Goal: Contribute content

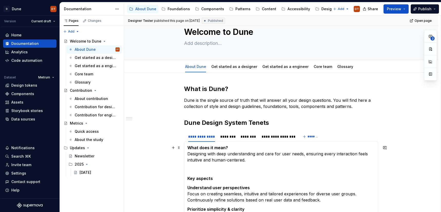
scroll to position [13, 0]
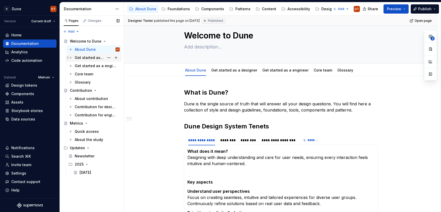
click at [86, 58] on div "Get started as a designer" at bounding box center [90, 57] width 30 height 5
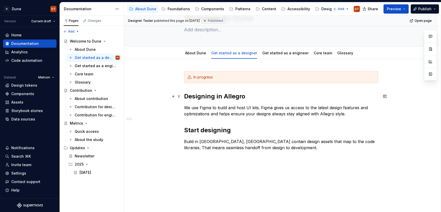
scroll to position [38, 0]
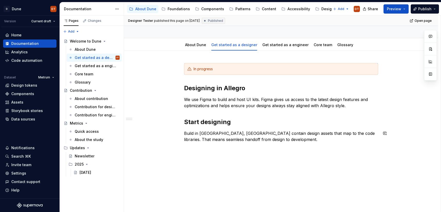
type textarea "*"
click at [193, 161] on div "In progress Designing in Allegro We use Figma to build and host UI kits. Figma …" at bounding box center [281, 132] width 314 height 162
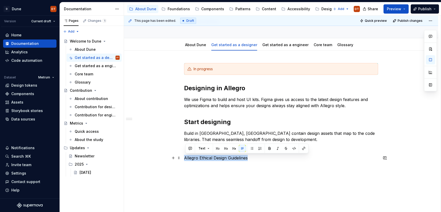
drag, startPoint x: 255, startPoint y: 160, endPoint x: 185, endPoint y: 159, distance: 70.3
click at [185, 159] on div "In progress Designing in Allegro We use Figma to build and host UI kits. Figma …" at bounding box center [281, 145] width 314 height 189
click at [216, 150] on button "button" at bounding box center [217, 148] width 7 height 7
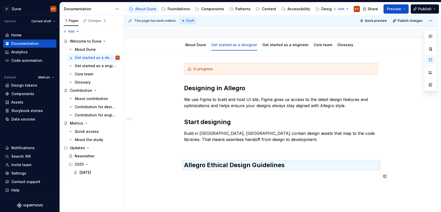
drag, startPoint x: 255, startPoint y: 182, endPoint x: 254, endPoint y: 179, distance: 2.8
click at [255, 182] on div "In progress Designing in Allegro We use Figma to build and host UI kits. Figma …" at bounding box center [281, 124] width 194 height 123
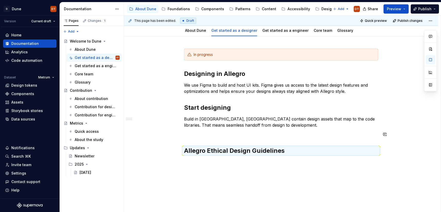
scroll to position [57, 0]
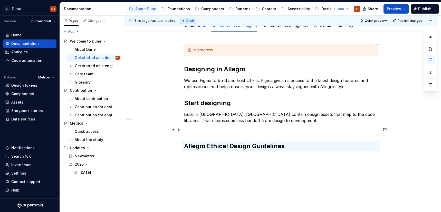
click at [215, 130] on p at bounding box center [281, 130] width 194 height 6
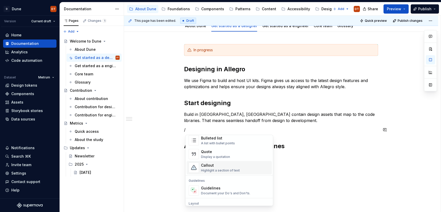
scroll to position [105, 0]
click at [214, 167] on div "Callout" at bounding box center [220, 164] width 39 height 5
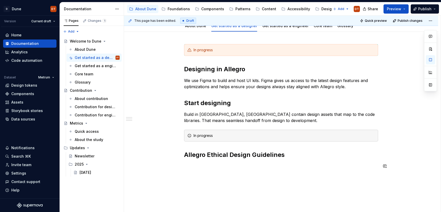
drag, startPoint x: 271, startPoint y: 181, endPoint x: 254, endPoint y: 171, distance: 19.1
click at [271, 181] on div "In progress Designing in Allegro We use Figma to build and host UI kits. Figma …" at bounding box center [281, 135] width 314 height 207
drag, startPoint x: 180, startPoint y: 137, endPoint x: 186, endPoint y: 136, distance: 6.2
click at [180, 137] on span at bounding box center [179, 135] width 4 height 7
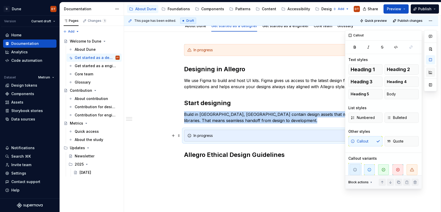
drag, startPoint x: 431, startPoint y: 61, endPoint x: 427, endPoint y: 71, distance: 10.6
click at [431, 61] on button "button" at bounding box center [430, 59] width 9 height 9
click at [411, 168] on icon "button" at bounding box center [412, 170] width 4 height 4
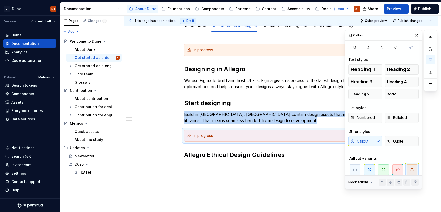
click at [292, 179] on div "In progress Designing in Allegro We use Figma to build and host UI kits. Figma …" at bounding box center [281, 135] width 314 height 207
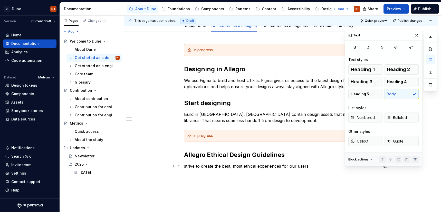
click at [186, 166] on p "strive to create the best, most ethical experiences for our users" at bounding box center [281, 166] width 194 height 6
click at [210, 168] on p "Allegro strive to create the best, most ethical experiences for our users" at bounding box center [281, 166] width 194 height 6
click at [416, 36] on button "button" at bounding box center [416, 35] width 7 height 7
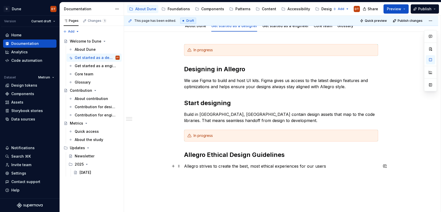
click at [329, 167] on p "Allegro strives to create the best, most ethical experiences for our users" at bounding box center [281, 166] width 194 height 6
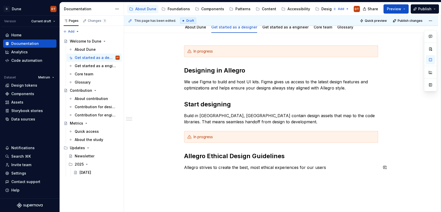
scroll to position [63, 0]
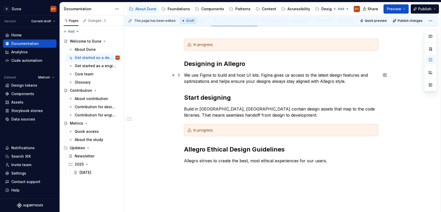
click at [350, 82] on p "We use Figma to build and host UI kits. Figma gives us access to the latest des…" at bounding box center [281, 78] width 194 height 12
drag, startPoint x: 330, startPoint y: 161, endPoint x: 327, endPoint y: 164, distance: 4.4
click at [329, 161] on p "Allegro strives to create the best, most ethical experiences for our users." at bounding box center [281, 161] width 194 height 6
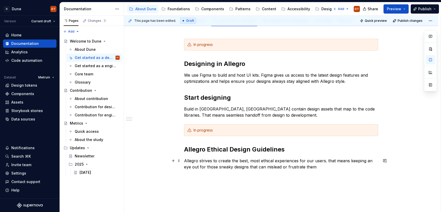
click at [329, 160] on p "Allegro strives to create the best, most ethical experiences for our users. tha…" at bounding box center [281, 164] width 194 height 12
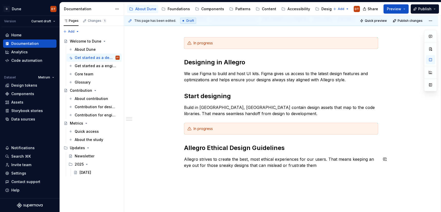
scroll to position [67, 0]
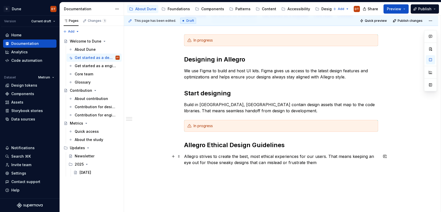
click at [323, 162] on p "Allegro strives to create the best, most ethical experiences for our users. Tha…" at bounding box center [281, 159] width 194 height 12
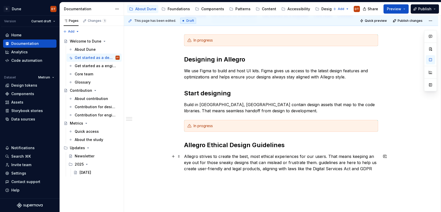
click at [319, 162] on p "Allegro strives to create the best, most ethical experiences for our users. Tha…" at bounding box center [281, 162] width 194 height 18
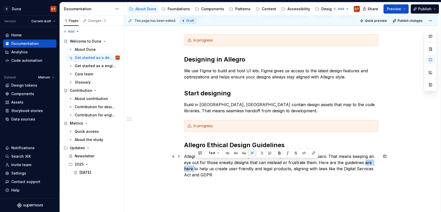
drag, startPoint x: 365, startPoint y: 163, endPoint x: 196, endPoint y: 170, distance: 170.0
click at [196, 171] on p "Allegro strives to create the best, most ethical experiences for our users. Tha…" at bounding box center [281, 165] width 194 height 25
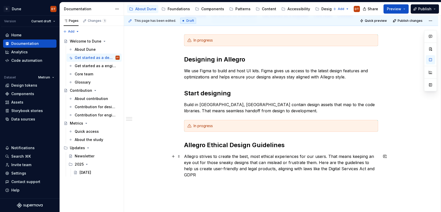
scroll to position [67, 0]
click at [192, 169] on p "Allegro strives to create the best, most ethical experiences for our users. Tha…" at bounding box center [281, 166] width 194 height 25
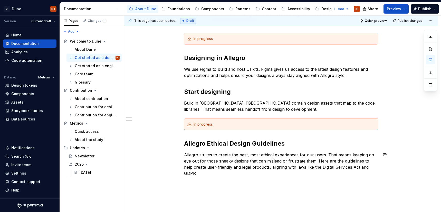
scroll to position [72, 0]
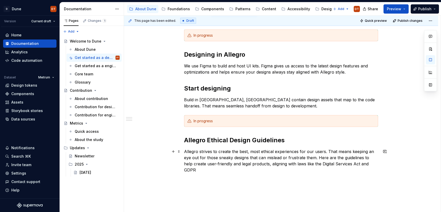
click at [374, 163] on p "Allegro strives to create the best, most ethical experiences for our users. Tha…" at bounding box center [281, 161] width 194 height 25
click at [191, 186] on p at bounding box center [281, 189] width 194 height 6
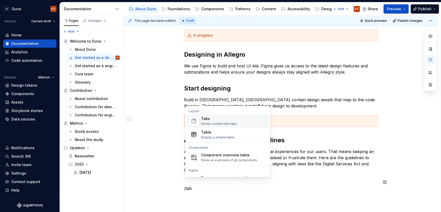
click at [193, 118] on img "Suggestions" at bounding box center [194, 121] width 10 height 10
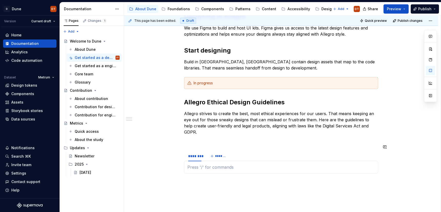
scroll to position [113, 0]
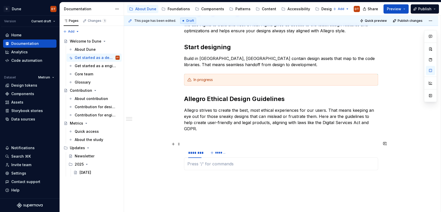
click at [195, 142] on html "D Dune DT Version Current draft Home Documentation Analytics Code automation Da…" at bounding box center [220, 106] width 441 height 212
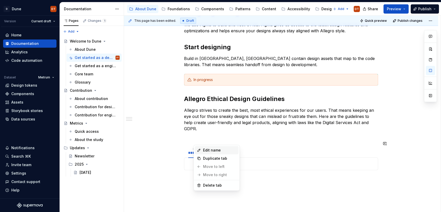
click at [209, 150] on div "Edit name" at bounding box center [219, 150] width 33 height 5
type textarea "*"
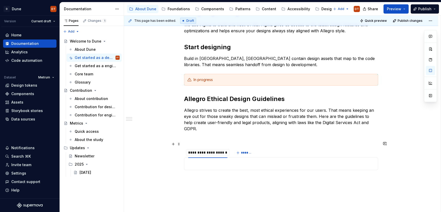
scroll to position [0, 0]
type input "**********"
click at [244, 149] on button "*******" at bounding box center [248, 152] width 20 height 7
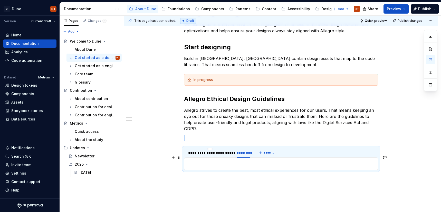
click at [199, 161] on p at bounding box center [280, 164] width 187 height 6
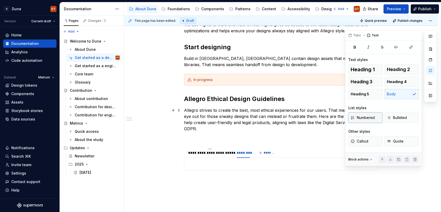
click at [369, 120] on span "Numbered" at bounding box center [363, 117] width 24 height 5
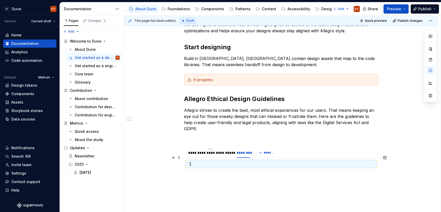
click at [205, 161] on p at bounding box center [283, 164] width 181 height 6
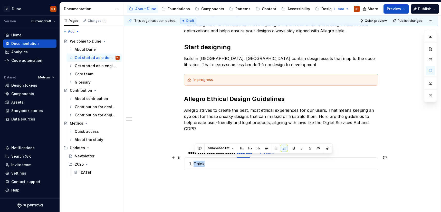
drag, startPoint x: 207, startPoint y: 158, endPoint x: 196, endPoint y: 158, distance: 11.3
click at [196, 161] on p "Think" at bounding box center [283, 164] width 181 height 6
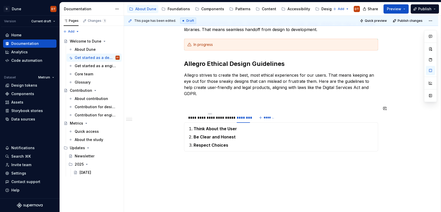
scroll to position [155, 0]
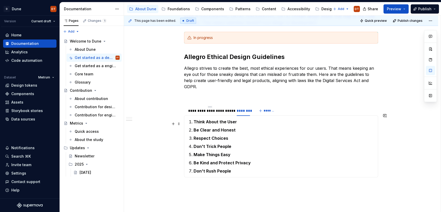
click at [255, 119] on ol "Think About the User Be Clear and Honest Respect Choices Don't Trick People Mak…" at bounding box center [283, 146] width 181 height 55
click at [253, 119] on p "Think About the User" at bounding box center [283, 122] width 181 height 6
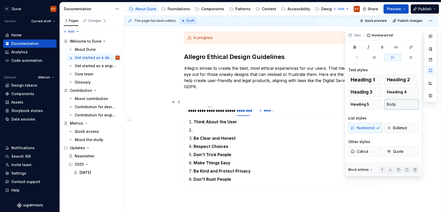
click at [401, 105] on button "Body" at bounding box center [401, 104] width 34 height 10
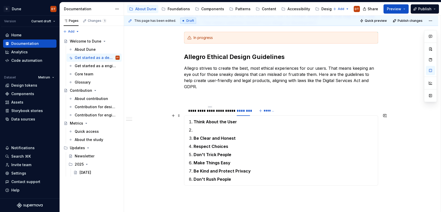
click at [281, 119] on p "Think About the User" at bounding box center [283, 122] width 181 height 6
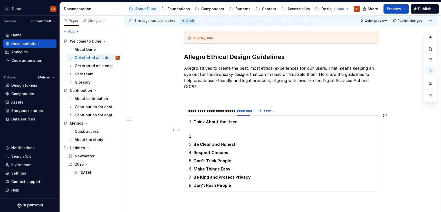
click at [216, 133] on p at bounding box center [283, 136] width 181 height 6
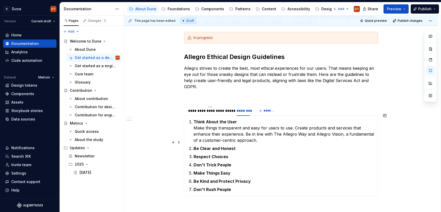
click at [242, 146] on p "Be Clear and Honest" at bounding box center [283, 149] width 181 height 6
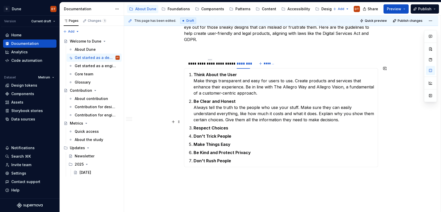
scroll to position [200, 0]
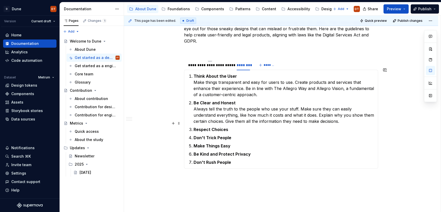
click at [243, 127] on p "Respect Choices" at bounding box center [283, 130] width 181 height 6
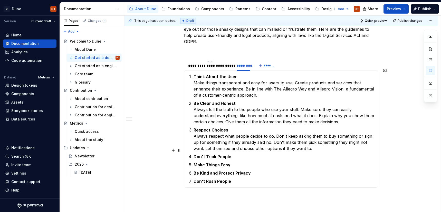
click at [242, 154] on p "Don't Trick People" at bounding box center [283, 157] width 181 height 6
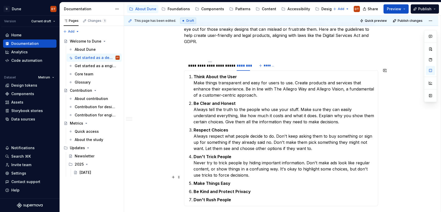
click at [235, 180] on p "Make Things Easy" at bounding box center [283, 183] width 181 height 6
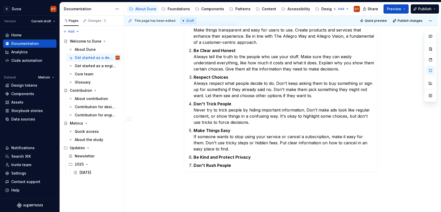
scroll to position [258, 0]
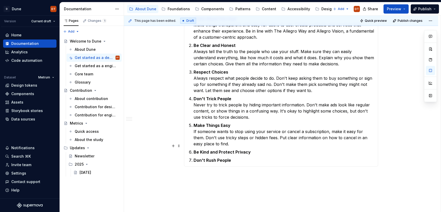
click at [255, 149] on p "Be Kind and Protect Privacy" at bounding box center [283, 152] width 181 height 6
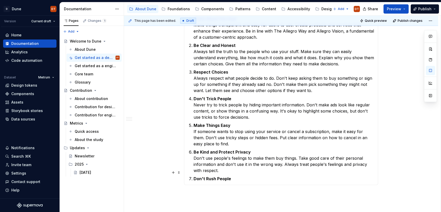
click at [236, 176] on p "Don't Rush People" at bounding box center [283, 179] width 181 height 6
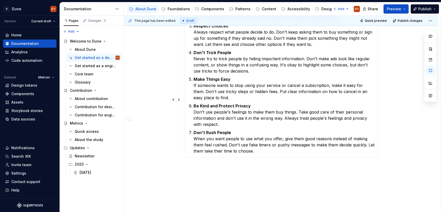
scroll to position [306, 0]
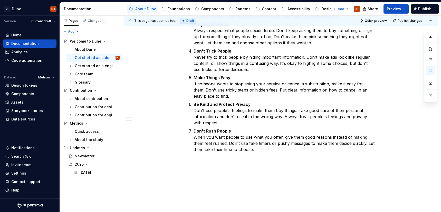
click at [216, 162] on div "**********" at bounding box center [281, 6] width 314 height 447
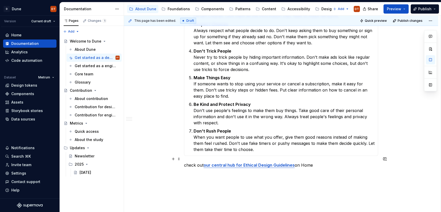
click at [188, 162] on p "check out our central hub for Ethical Design Guidelines on Home" at bounding box center [281, 165] width 194 height 6
click at [227, 169] on div "**********" at bounding box center [281, 10] width 314 height 455
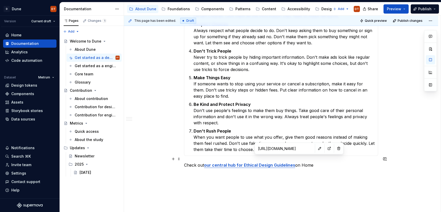
click at [293, 163] on strong "our central hub for Ethical Design Guidelines" at bounding box center [249, 165] width 91 height 5
drag, startPoint x: 206, startPoint y: 159, endPoint x: 295, endPoint y: 158, distance: 89.6
click at [295, 162] on p "Check out our central hub for Ethical Design Guidelines on Home" at bounding box center [281, 165] width 194 height 6
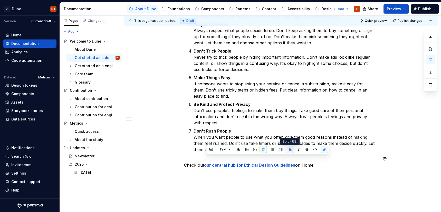
click at [289, 150] on button "button" at bounding box center [290, 149] width 7 height 7
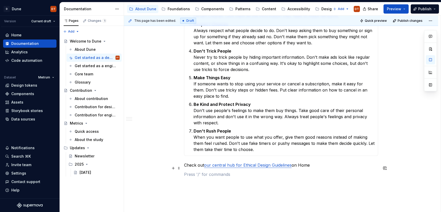
click at [302, 171] on p at bounding box center [281, 174] width 194 height 6
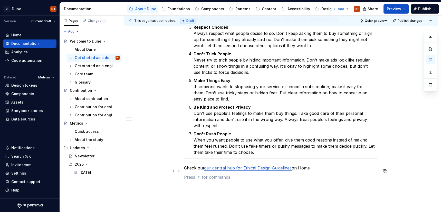
scroll to position [303, 0]
click at [311, 165] on p "Check out our central hub for Ethical Design Guidelines on Home" at bounding box center [281, 168] width 194 height 6
click at [189, 165] on p "Check out our central hub for Ethical Design Guidelines on Home." at bounding box center [281, 168] width 194 height 6
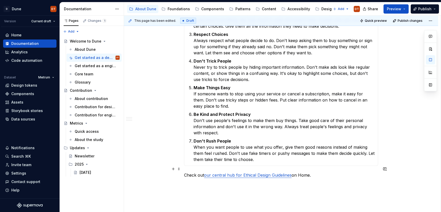
click at [190, 172] on p "Check out our central hub for Ethical Design Guidelines on Home." at bounding box center [281, 175] width 194 height 6
click at [187, 172] on p "Check out our central hub for Ethical Design Guidelines on Home." at bounding box center [281, 175] width 194 height 6
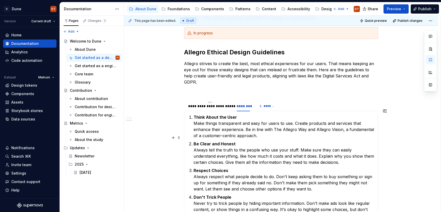
scroll to position [161, 0]
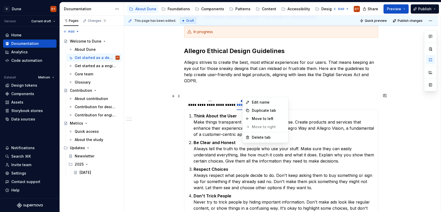
click at [245, 94] on html "D Dune DT Version Current draft Home Documentation Analytics Code automation Da…" at bounding box center [220, 106] width 441 height 212
click at [258, 102] on div "Edit name" at bounding box center [268, 102] width 33 height 5
type textarea "*"
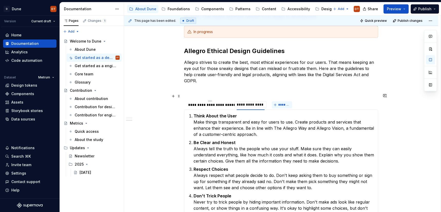
type input "**********"
click at [315, 90] on div "**********" at bounding box center [281, 131] width 194 height 382
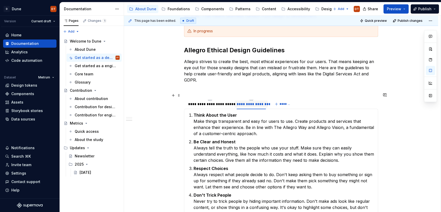
click at [256, 102] on div "**********" at bounding box center [251, 104] width 29 height 5
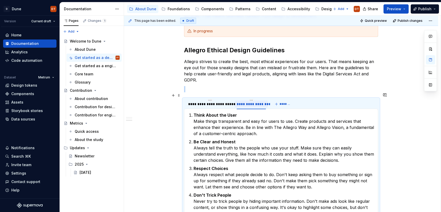
click at [254, 102] on div "**********" at bounding box center [251, 104] width 29 height 5
click at [209, 102] on div "**********" at bounding box center [209, 104] width 43 height 5
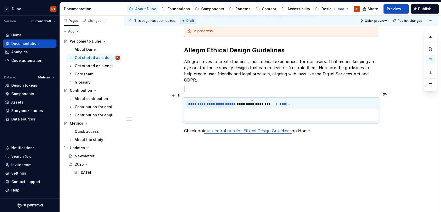
scroll to position [156, 0]
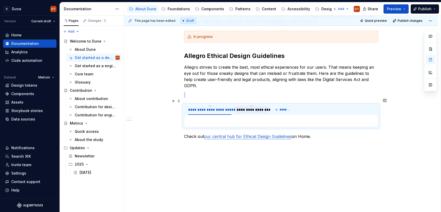
click at [256, 107] on div "**********" at bounding box center [251, 109] width 29 height 5
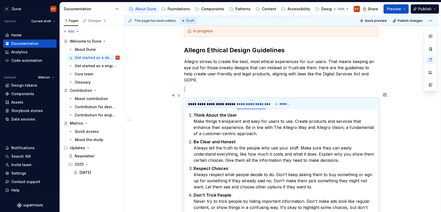
click at [210, 102] on div "**********" at bounding box center [209, 104] width 43 height 5
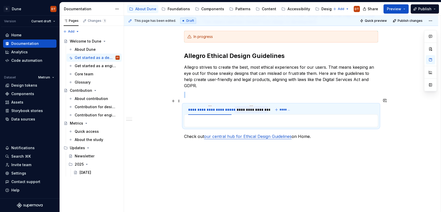
click at [245, 107] on div "**********" at bounding box center [251, 109] width 29 height 5
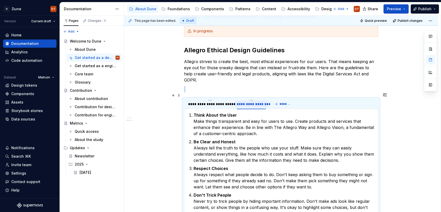
click at [251, 102] on div "**********" at bounding box center [251, 104] width 29 height 5
type input "*"
type input "**********"
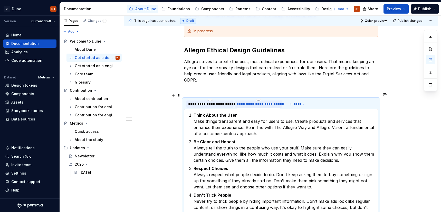
click at [216, 102] on div "**********" at bounding box center [209, 104] width 43 height 5
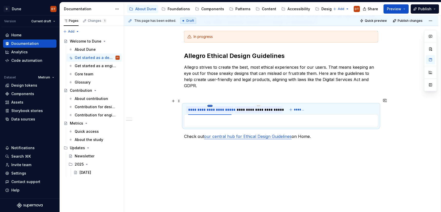
click at [209, 100] on html "D Dune DT Version Current draft Home Documentation Analytics Code automation Da…" at bounding box center [220, 106] width 441 height 212
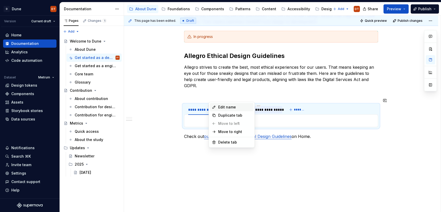
click at [219, 108] on div "Edit name" at bounding box center [234, 107] width 33 height 5
type textarea "*"
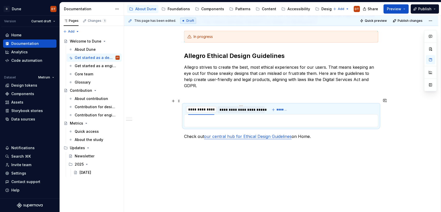
type input "**********"
click at [252, 92] on p at bounding box center [281, 95] width 194 height 6
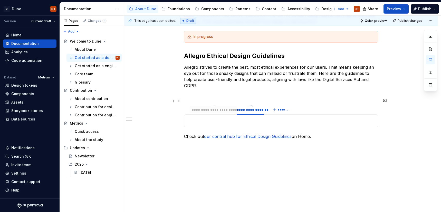
drag, startPoint x: 238, startPoint y: 104, endPoint x: 220, endPoint y: 106, distance: 17.8
click at [209, 107] on div "**********" at bounding box center [213, 109] width 43 height 5
drag, startPoint x: 210, startPoint y: 106, endPoint x: 237, endPoint y: 105, distance: 26.7
click at [198, 118] on p at bounding box center [280, 121] width 187 height 6
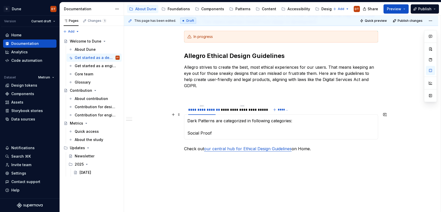
click at [189, 128] on p "Dark Patterns are categorized in following categories: Social Proof" at bounding box center [280, 127] width 187 height 18
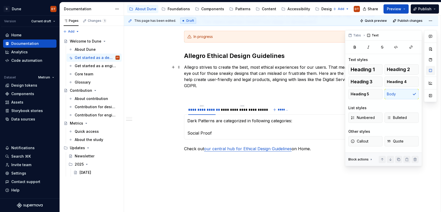
click at [431, 73] on button "button" at bounding box center [430, 70] width 9 height 9
click at [224, 126] on p "Dark Patterns are categorized in following categories: Social Proof" at bounding box center [280, 127] width 187 height 18
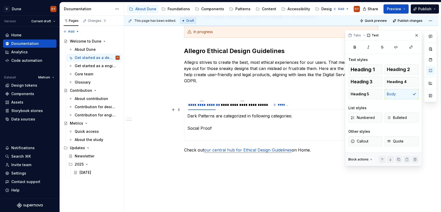
scroll to position [161, 0]
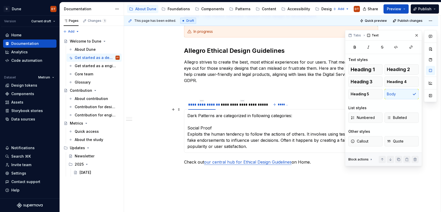
click at [253, 139] on p "Dark Patterns are categorized in following categories: Social Proof Exploits th…" at bounding box center [280, 131] width 187 height 37
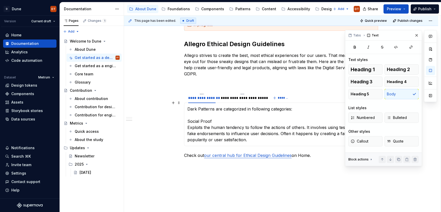
click at [253, 133] on p "Dark Patterns are categorized in following categories: Social Proof Exploits th…" at bounding box center [280, 124] width 187 height 37
click at [416, 36] on button "button" at bounding box center [416, 35] width 7 height 7
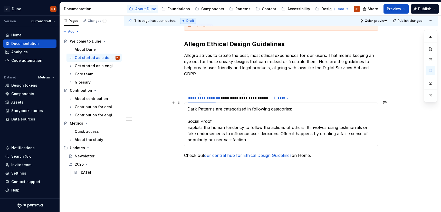
click at [261, 134] on p "Dark Patterns are categorized in following categories: Social Proof Exploits th…" at bounding box center [280, 124] width 187 height 37
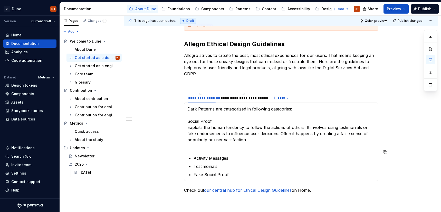
click at [207, 144] on section-item-column "Dark Patterns are categorized in following categories: Social Proof Exploits th…" at bounding box center [280, 142] width 187 height 72
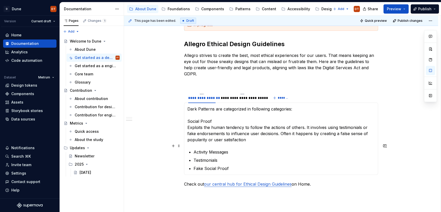
click at [252, 149] on p "Activity Messages" at bounding box center [283, 152] width 181 height 6
click at [259, 135] on p "Dark Patterns are categorized in following categories: Social Proof Exploits th…" at bounding box center [280, 124] width 187 height 37
click at [237, 166] on p "Fake Social Proof" at bounding box center [283, 169] width 181 height 6
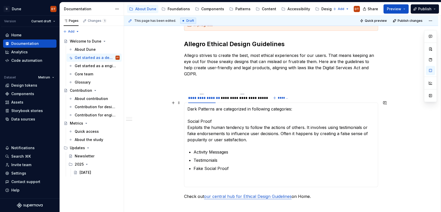
click at [239, 134] on p "Dark Patterns are categorized in following categories: Social Proof Exploits th…" at bounding box center [280, 124] width 187 height 37
click at [255, 135] on p "Dark Patterns are categorized in following categories: Social Proof Exploits th…" at bounding box center [280, 124] width 187 height 37
click at [194, 146] on section-item-column "Dark Patterns are categorized in following categories: Social Proof Exploits th…" at bounding box center [280, 145] width 187 height 78
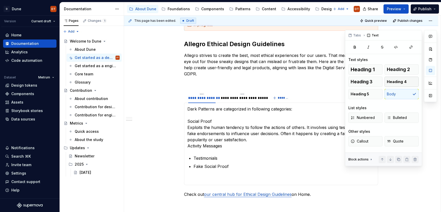
drag, startPoint x: 430, startPoint y: 71, endPoint x: 414, endPoint y: 82, distance: 19.6
click at [430, 71] on button "button" at bounding box center [430, 70] width 9 height 9
click at [390, 118] on icon "button" at bounding box center [388, 118] width 3 height 2
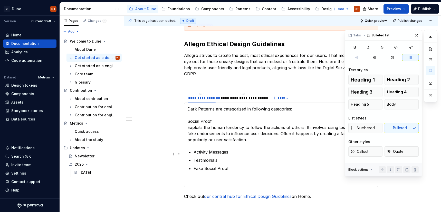
click at [275, 157] on p "Testimonials" at bounding box center [283, 160] width 181 height 6
click at [253, 166] on p "Fake Social Proof" at bounding box center [283, 175] width 181 height 18
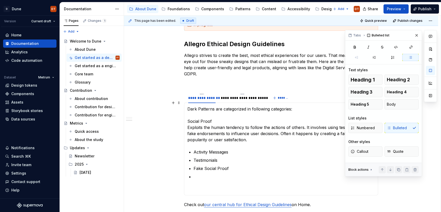
click at [405, 130] on div "Numbered Bulleted" at bounding box center [383, 128] width 70 height 10
click at [223, 174] on p at bounding box center [283, 183] width 181 height 18
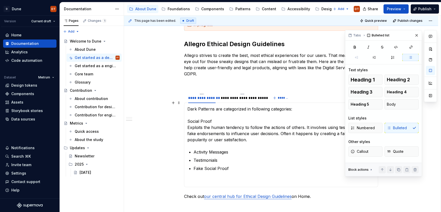
click at [397, 129] on div "Numbered Bulleted" at bounding box center [383, 128] width 70 height 10
click at [404, 130] on div "Numbered Bulleted" at bounding box center [383, 128] width 70 height 10
click at [402, 106] on button "Body" at bounding box center [401, 104] width 34 height 10
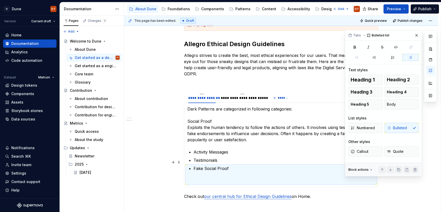
click at [245, 166] on p "Fake Social Proof" at bounding box center [283, 175] width 181 height 18
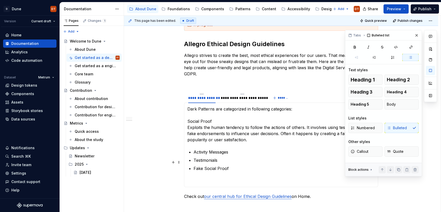
click at [246, 166] on p "Fake Social Proof" at bounding box center [283, 175] width 181 height 18
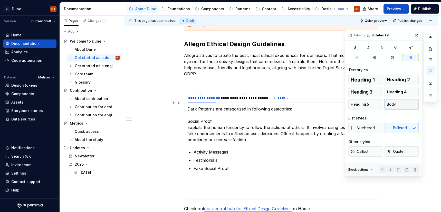
click at [397, 104] on button "Body" at bounding box center [401, 104] width 34 height 10
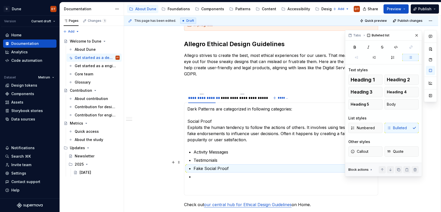
click at [257, 159] on ul "Activity Messages Testimonials Fake Social Proof" at bounding box center [283, 170] width 181 height 43
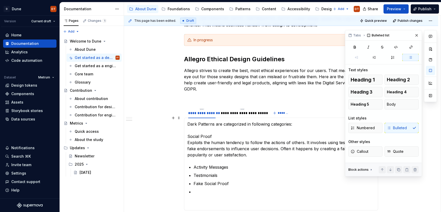
scroll to position [151, 0]
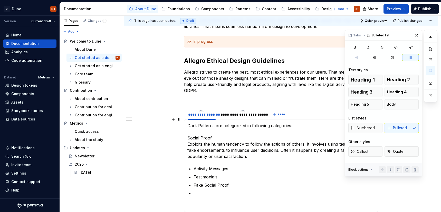
click at [254, 130] on p "Dark Patterns are categorized in following categories: Social Proof Exploits th…" at bounding box center [280, 141] width 187 height 37
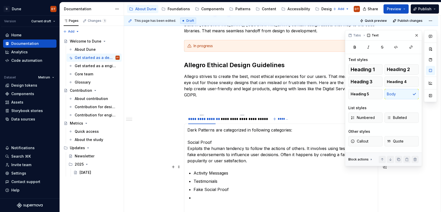
scroll to position [146, 0]
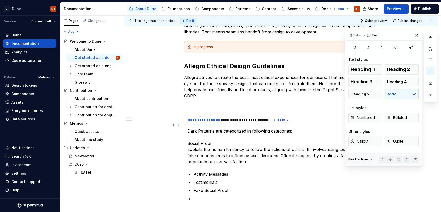
click at [246, 154] on p "Dark Patterns are categorized in following categories: Social Proof Exploits th…" at bounding box center [280, 146] width 187 height 37
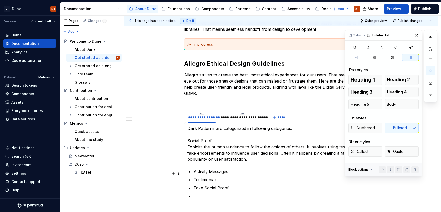
click at [251, 177] on p "Testimonials" at bounding box center [283, 180] width 181 height 6
drag, startPoint x: 199, startPoint y: 190, endPoint x: 328, endPoint y: 163, distance: 131.6
click at [200, 193] on p at bounding box center [283, 202] width 181 height 18
click at [244, 185] on p "Fake Social Proof" at bounding box center [283, 188] width 181 height 6
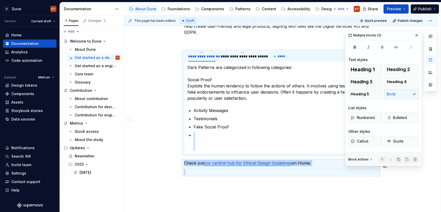
scroll to position [236, 0]
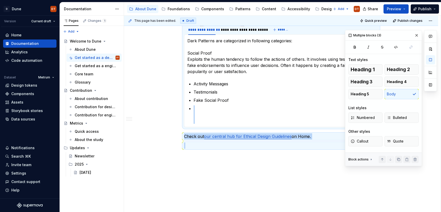
drag, startPoint x: 200, startPoint y: 191, endPoint x: 195, endPoint y: 182, distance: 10.9
click at [195, 182] on div "**********" at bounding box center [281, 36] width 314 height 366
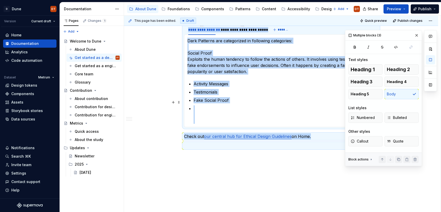
click at [224, 106] on p at bounding box center [283, 114] width 181 height 18
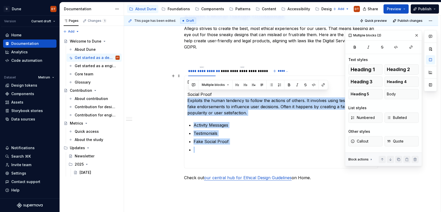
scroll to position [195, 0]
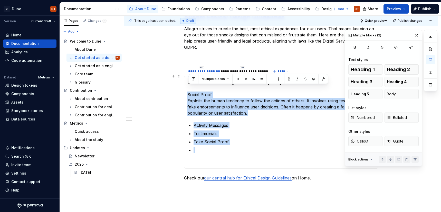
drag, startPoint x: 202, startPoint y: 147, endPoint x: 188, endPoint y: 90, distance: 58.3
click at [188, 90] on div "Dark Patterns are categorized in following categories: Social Proof Exploits th…" at bounding box center [281, 122] width 194 height 93
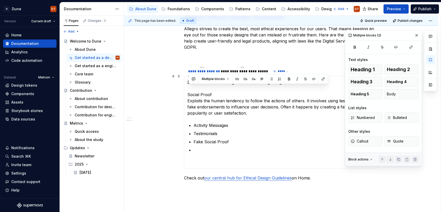
scroll to position [181, 0]
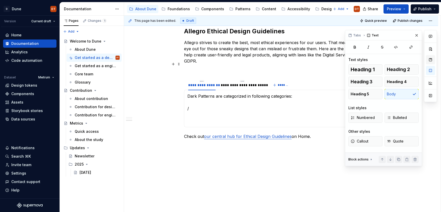
click at [430, 62] on button "button" at bounding box center [430, 59] width 9 height 9
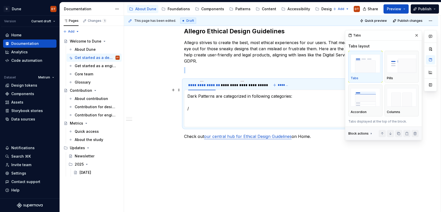
drag, startPoint x: 203, startPoint y: 102, endPoint x: 192, endPoint y: 105, distance: 11.6
click at [203, 102] on p "Dark Patterns are categorized in following categories: /" at bounding box center [280, 108] width 187 height 31
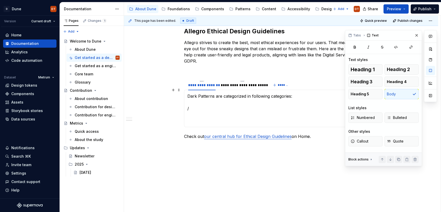
drag, startPoint x: 244, startPoint y: 105, endPoint x: 223, endPoint y: 106, distance: 20.6
click at [244, 105] on p "Dark Patterns are categorized in following categories: /" at bounding box center [280, 108] width 187 height 31
drag, startPoint x: 210, startPoint y: 104, endPoint x: 214, endPoint y: 103, distance: 4.4
click at [210, 104] on p "Dark Patterns are categorized in following categories: /" at bounding box center [280, 108] width 187 height 31
click at [364, 119] on span "Numbered" at bounding box center [363, 117] width 24 height 5
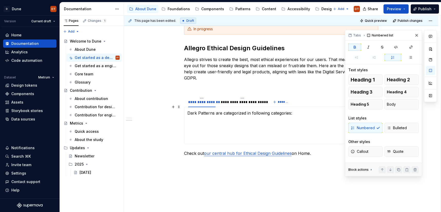
scroll to position [147, 0]
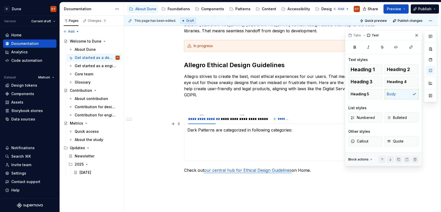
click at [266, 140] on p "Dark Patterns are categorized in following categories:" at bounding box center [280, 142] width 187 height 31
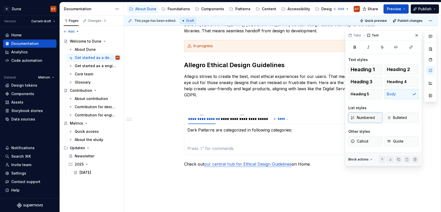
click at [361, 118] on span "Numbered" at bounding box center [363, 117] width 24 height 5
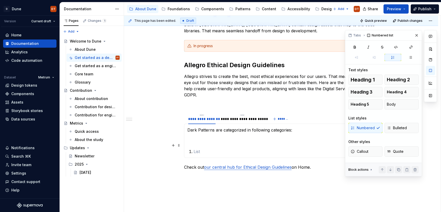
click at [200, 149] on p at bounding box center [283, 152] width 181 height 6
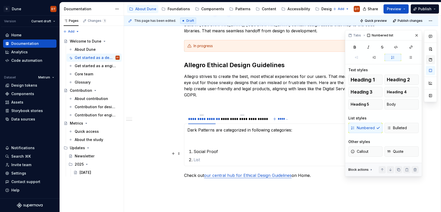
scroll to position [153, 0]
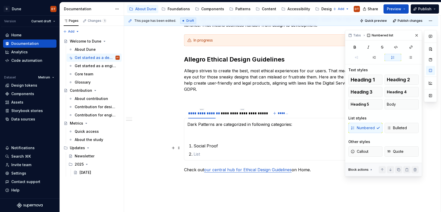
click at [203, 151] on p at bounding box center [283, 154] width 181 height 6
type textarea "*"
